Goal: Task Accomplishment & Management: Use online tool/utility

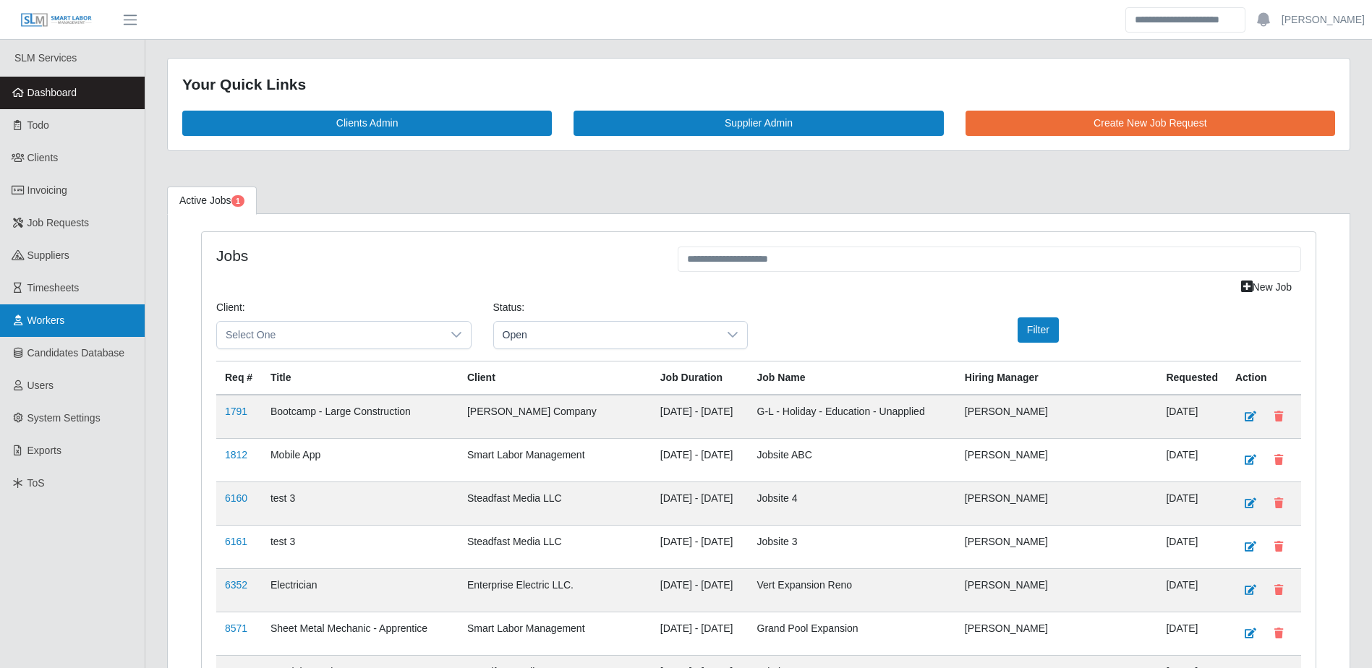
click at [59, 323] on span "Workers" at bounding box center [46, 321] width 38 height 12
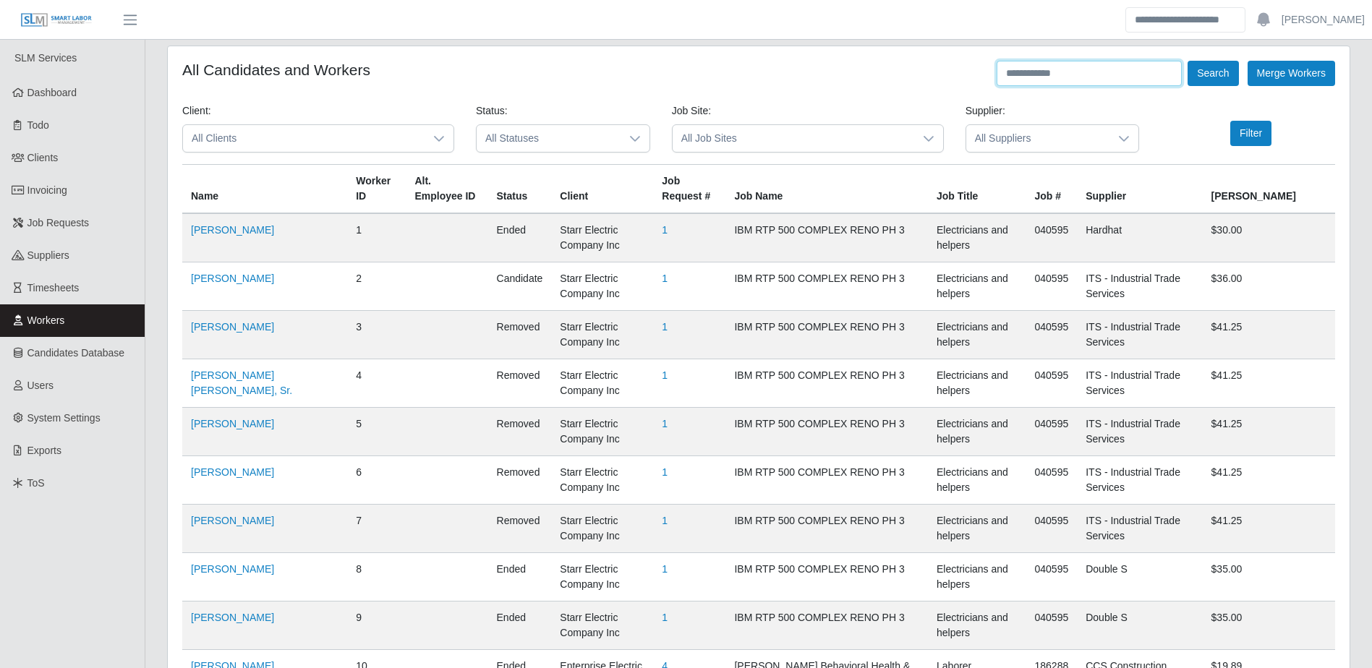
click at [1070, 74] on input "text" at bounding box center [1089, 73] width 185 height 25
type input "**********"
click at [1188, 61] on button "Search" at bounding box center [1213, 73] width 51 height 25
